Goal: Transaction & Acquisition: Purchase product/service

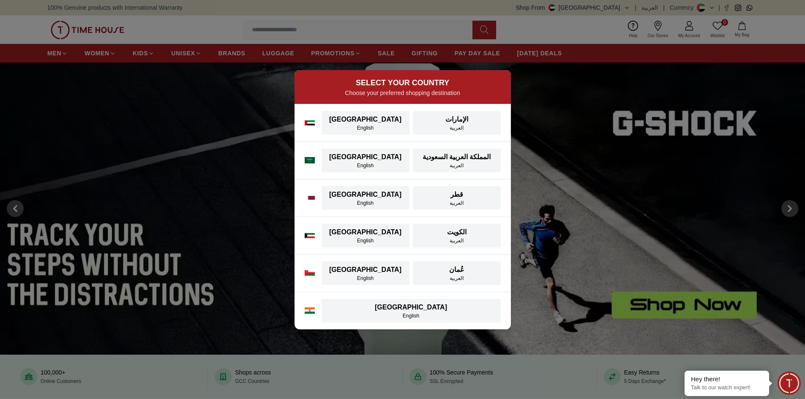
click at [372, 120] on div "[GEOGRAPHIC_DATA]" at bounding box center [366, 120] width 78 height 10
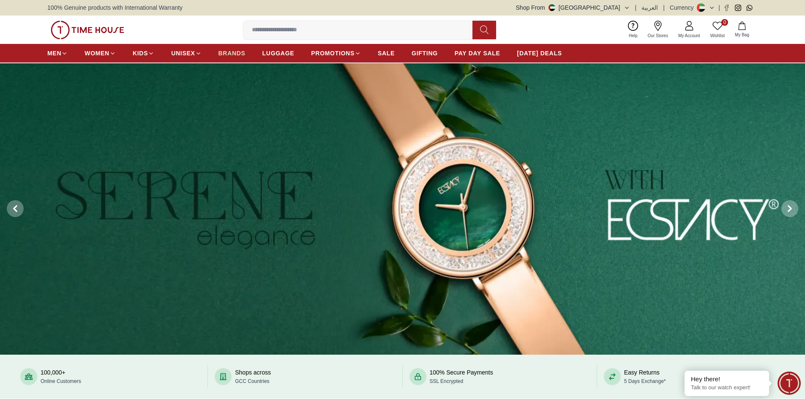
click at [224, 51] on span "BRANDS" at bounding box center [231, 53] width 27 height 8
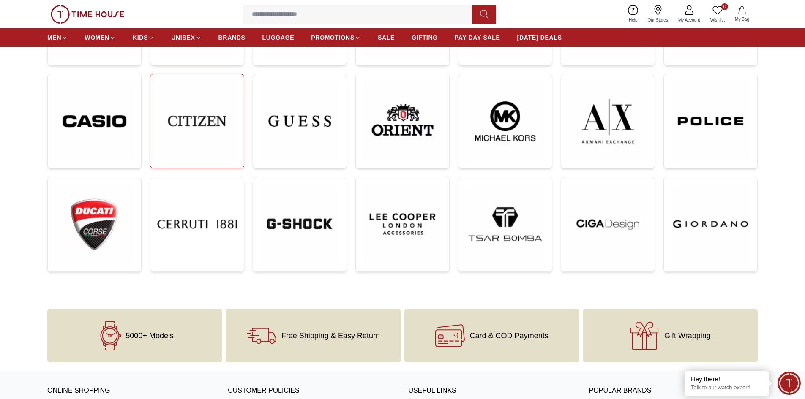
scroll to position [85, 0]
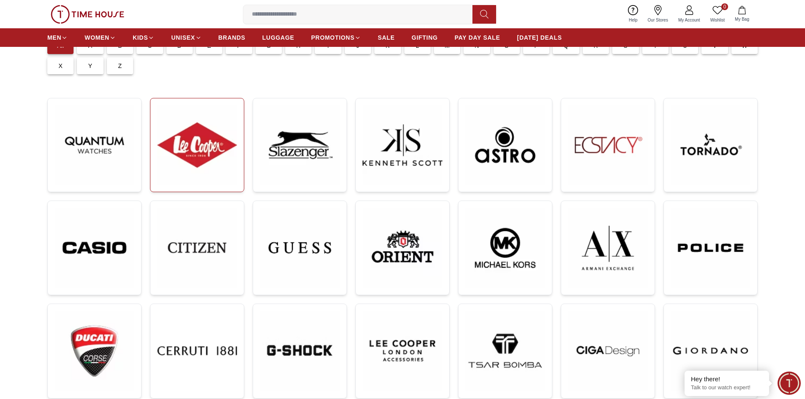
click at [203, 140] on img at bounding box center [197, 145] width 80 height 80
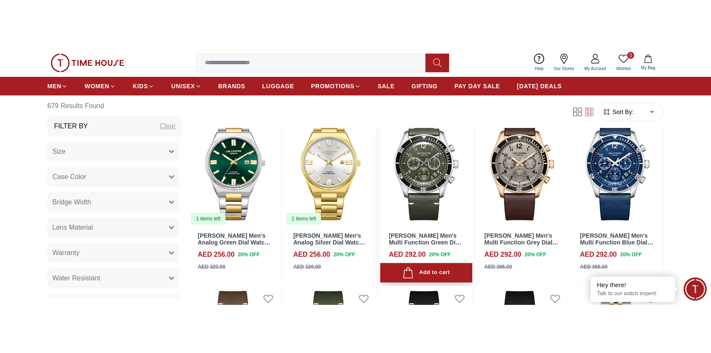
scroll to position [830, 0]
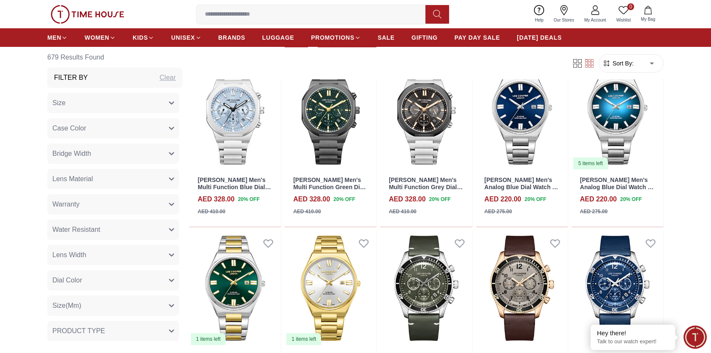
scroll to position [365, 0]
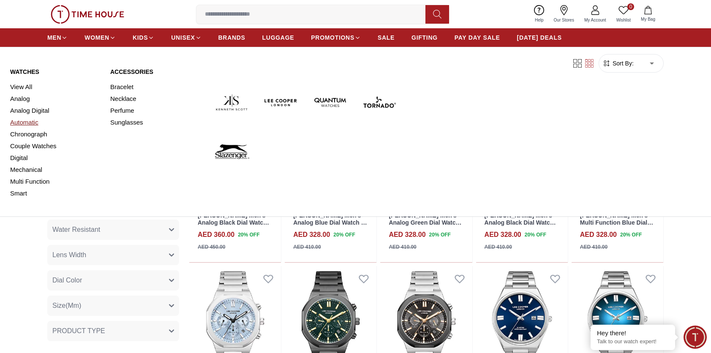
click at [28, 122] on link "Automatic" at bounding box center [55, 123] width 90 height 12
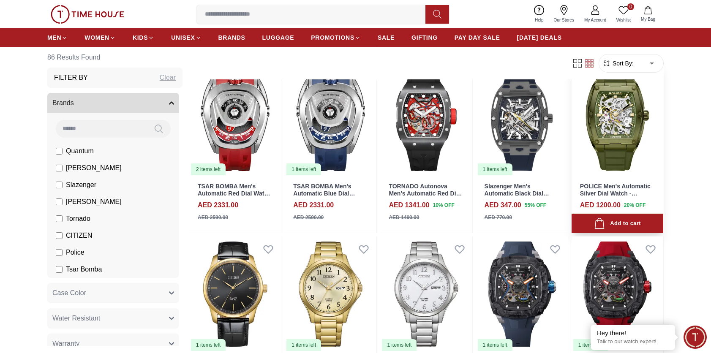
scroll to position [465, 0]
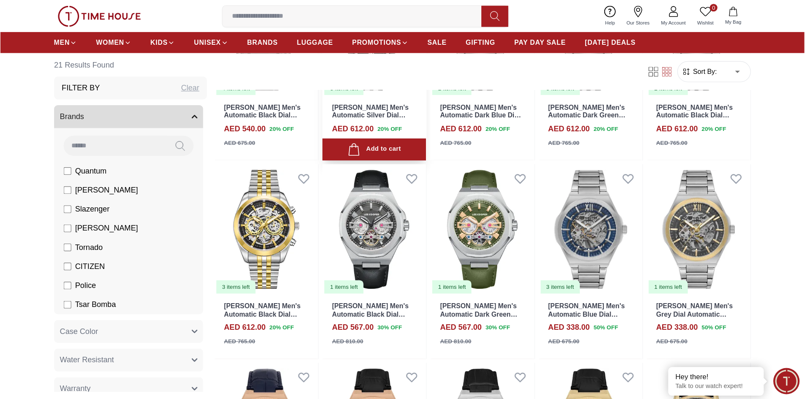
scroll to position [211, 0]
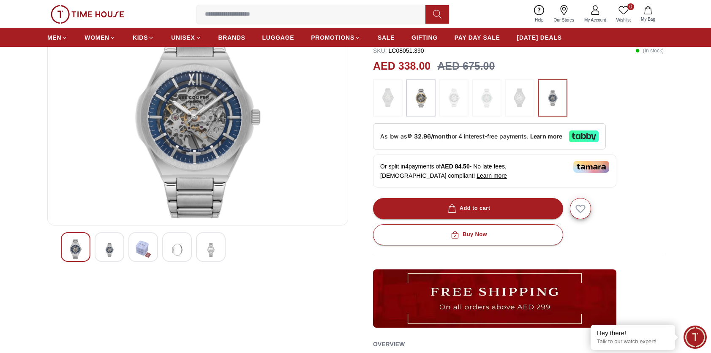
scroll to position [42, 0]
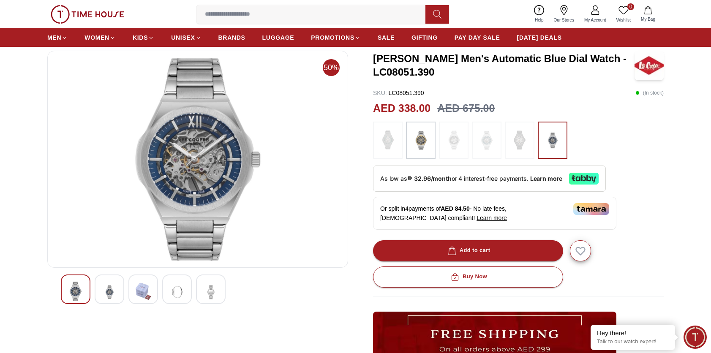
click at [150, 293] on img at bounding box center [143, 291] width 15 height 19
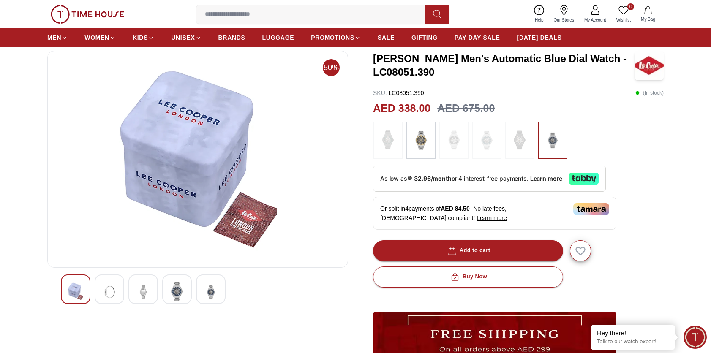
click at [119, 291] on div at bounding box center [110, 290] width 30 height 30
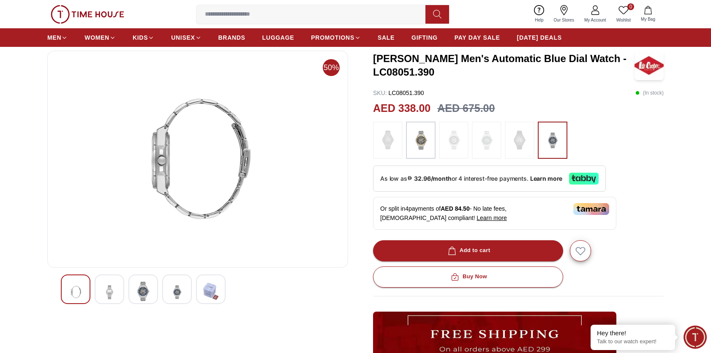
click at [75, 292] on img at bounding box center [75, 292] width 15 height 21
click at [177, 289] on img at bounding box center [176, 292] width 15 height 21
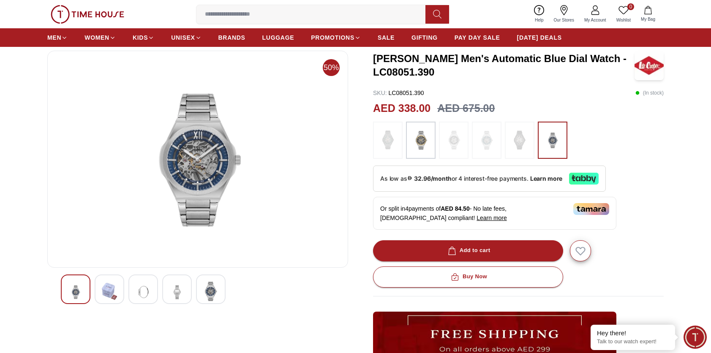
click at [150, 290] on img at bounding box center [143, 292] width 15 height 21
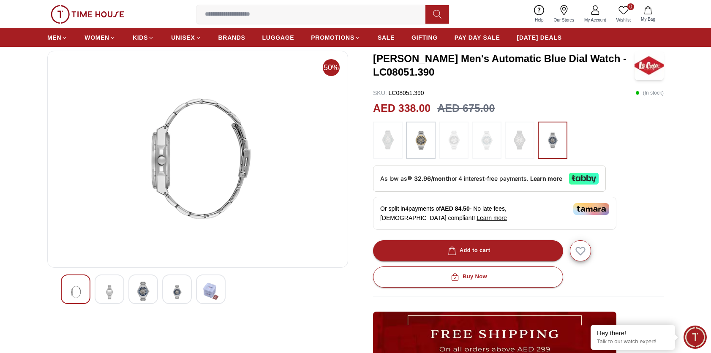
click at [183, 294] on img at bounding box center [176, 292] width 15 height 21
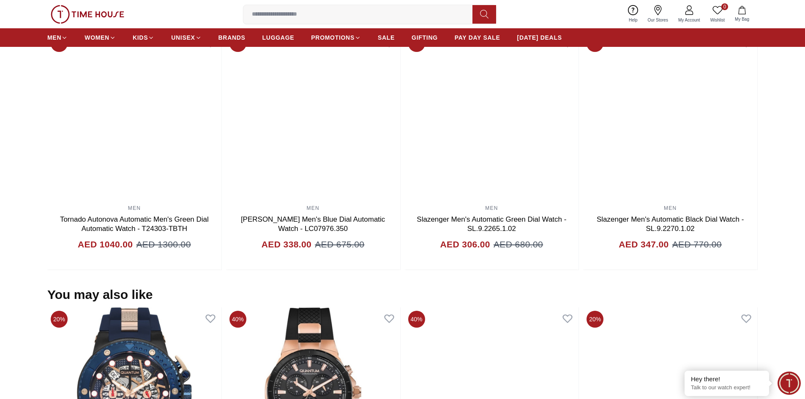
scroll to position [284, 0]
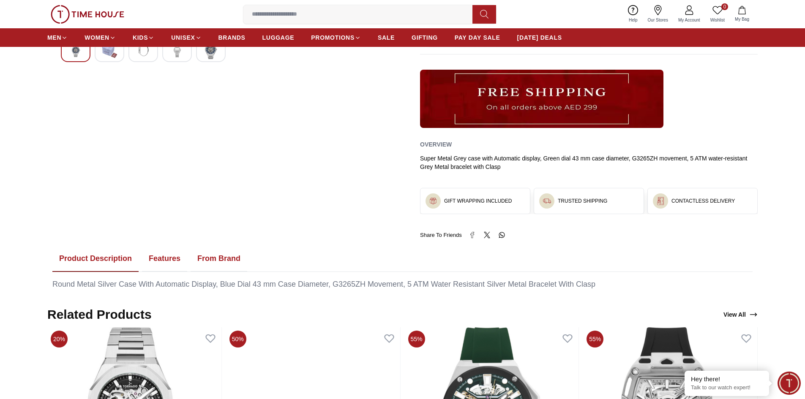
click at [654, 16] on link "Our Stores" at bounding box center [658, 14] width 30 height 22
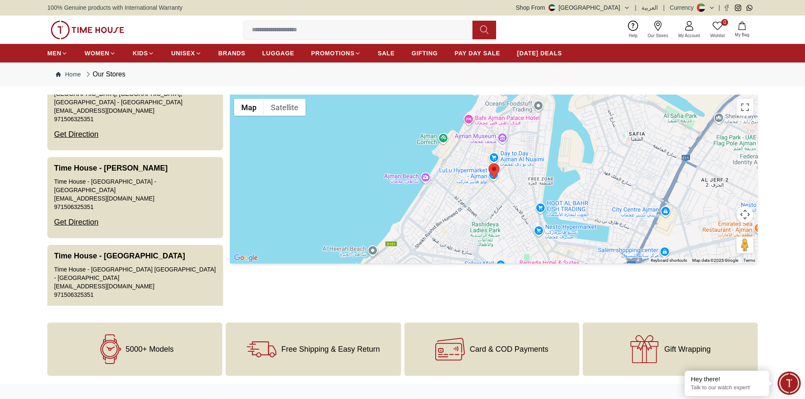
scroll to position [1732, 0]
